Goal: Navigation & Orientation: Understand site structure

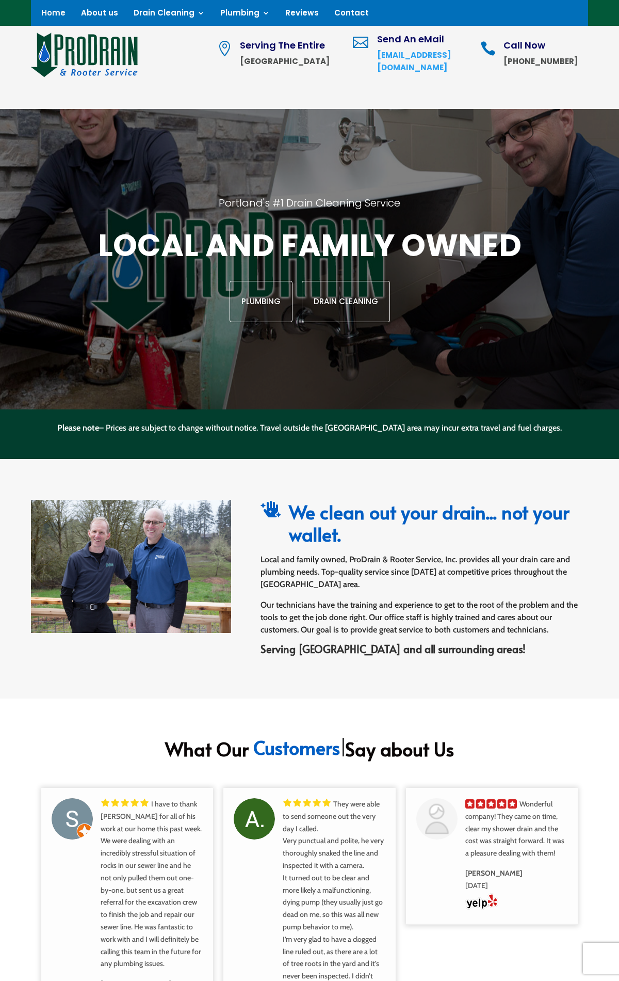
scroll to position [931, 0]
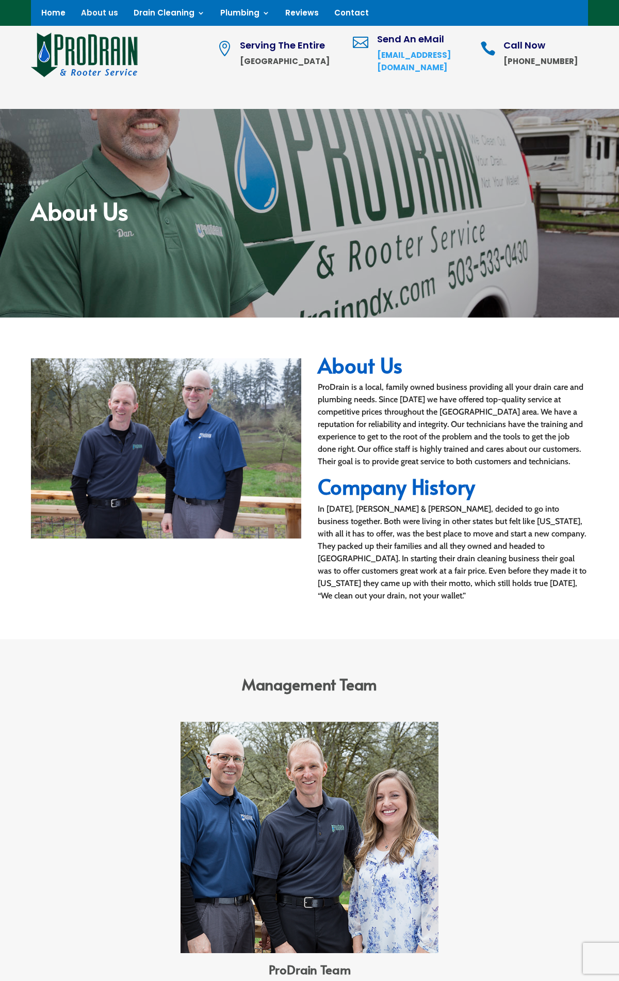
scroll to position [857, 0]
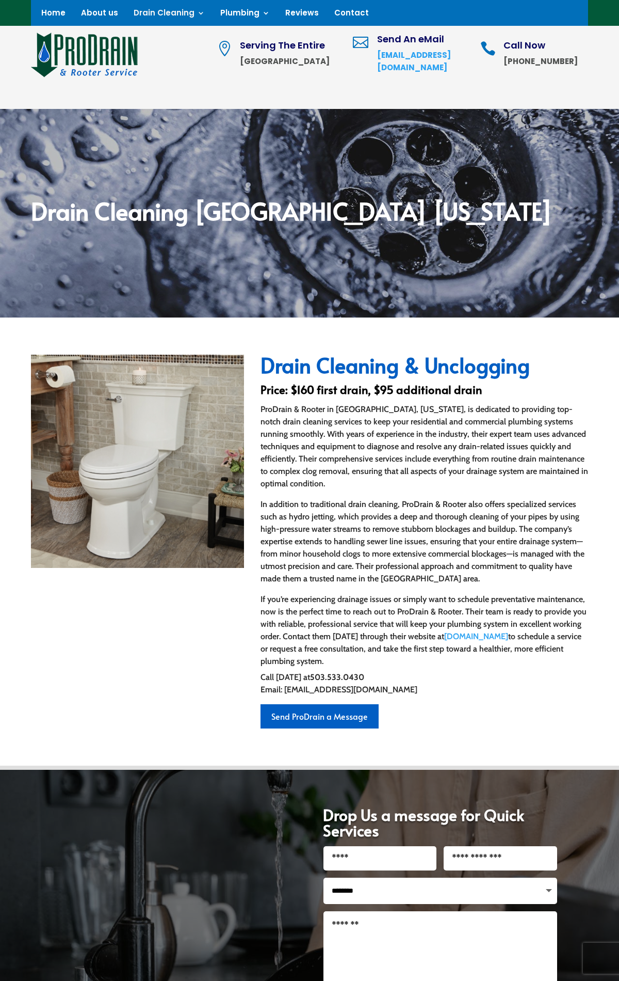
scroll to position [300, 0]
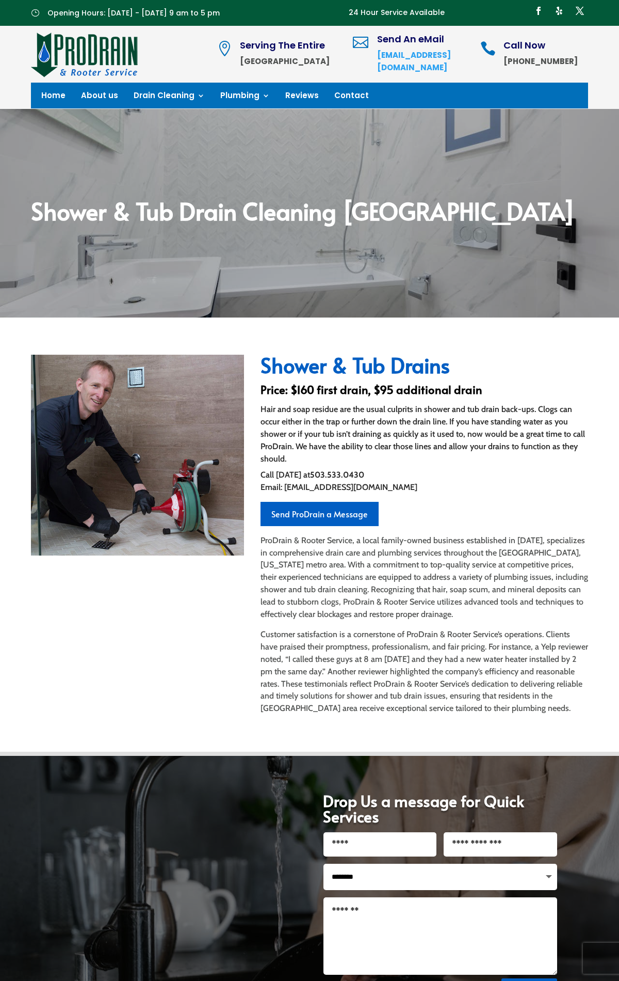
scroll to position [274, 0]
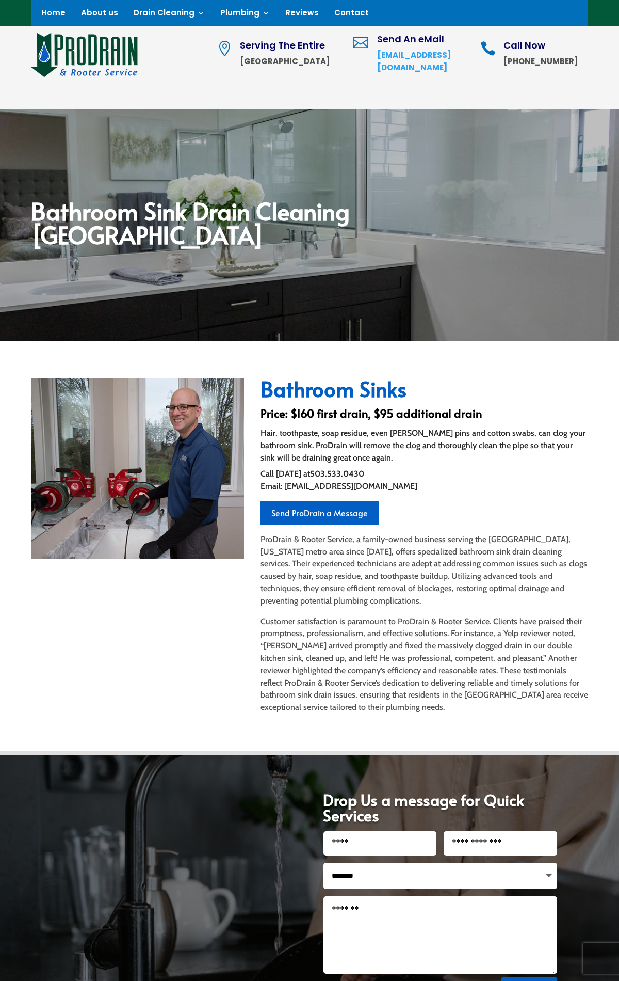
scroll to position [261, 0]
